Goal: Find specific page/section: Find specific page/section

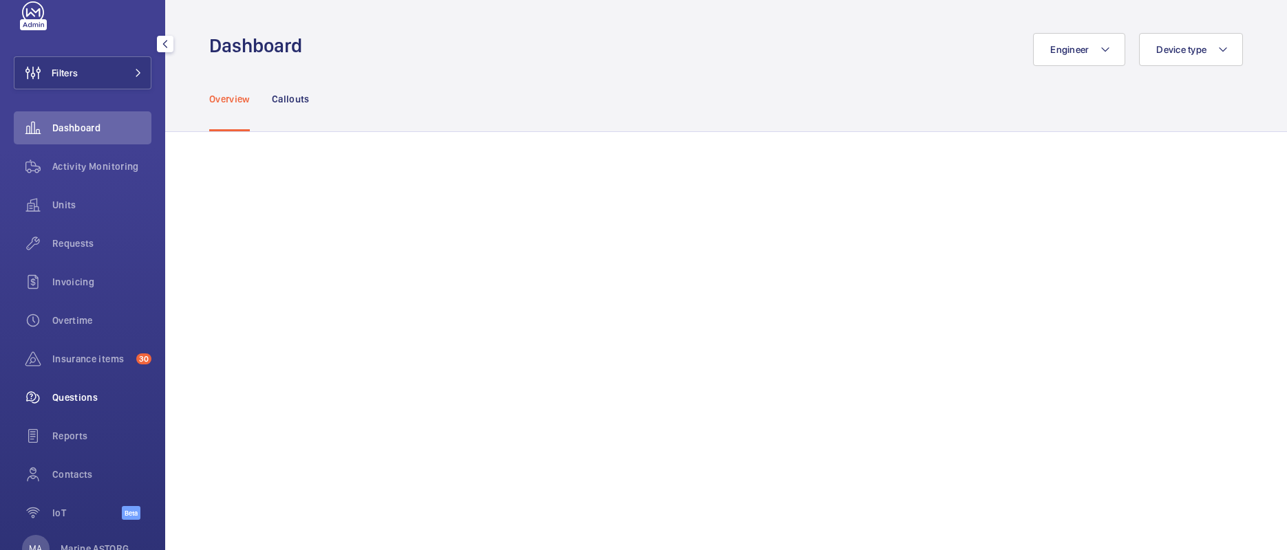
scroll to position [77, 0]
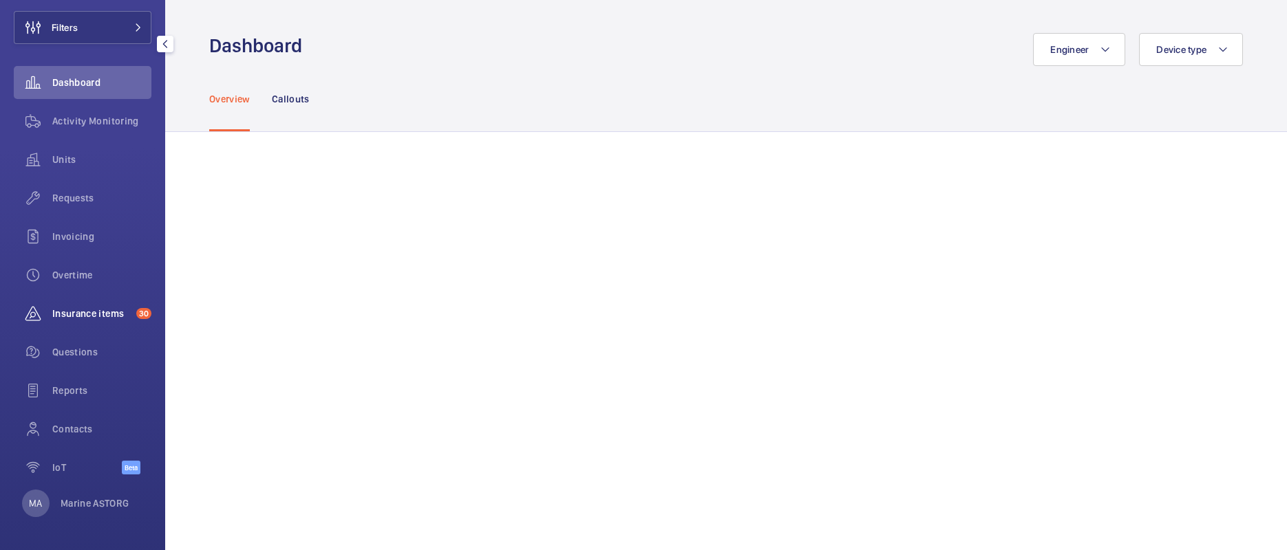
click at [72, 315] on span "Insurance items" at bounding box center [91, 314] width 78 height 14
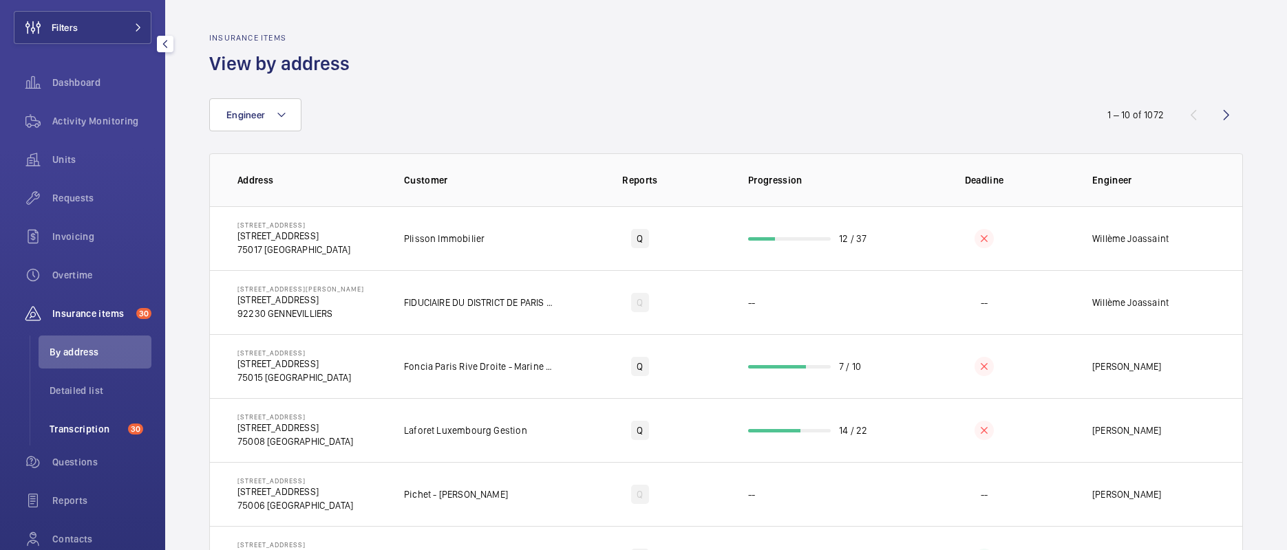
click at [75, 429] on span "Transcription" at bounding box center [86, 429] width 73 height 14
